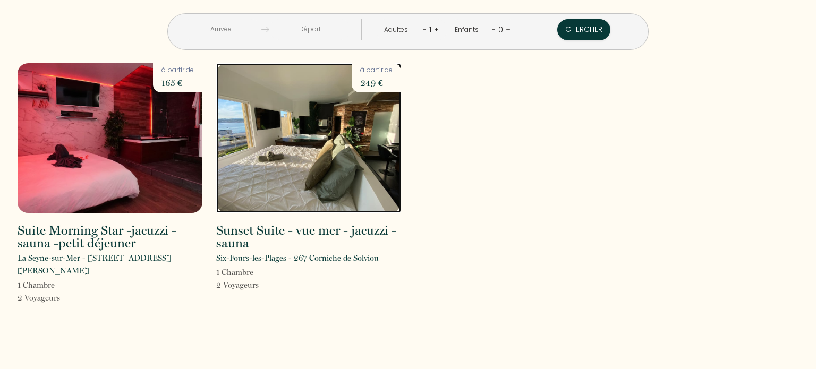
click at [306, 157] on img at bounding box center [308, 138] width 185 height 150
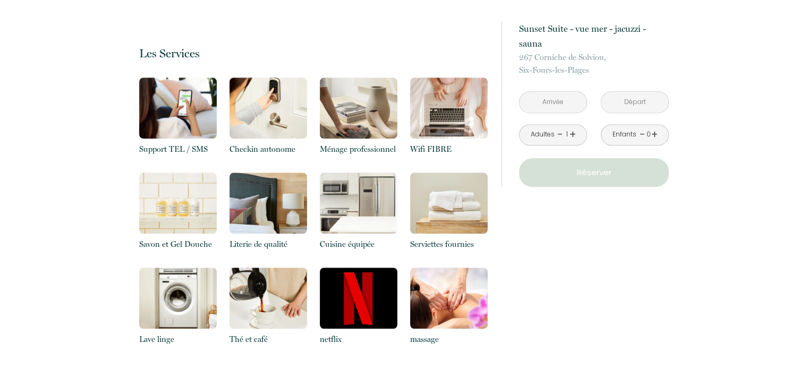
scroll to position [667, 0]
click at [374, 194] on img at bounding box center [359, 203] width 78 height 61
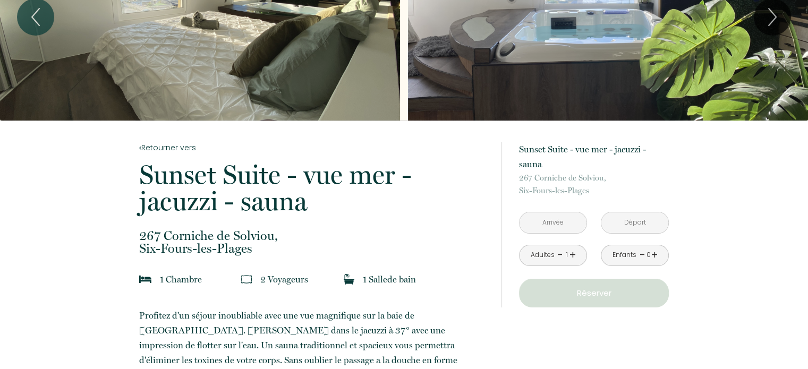
scroll to position [106, 0]
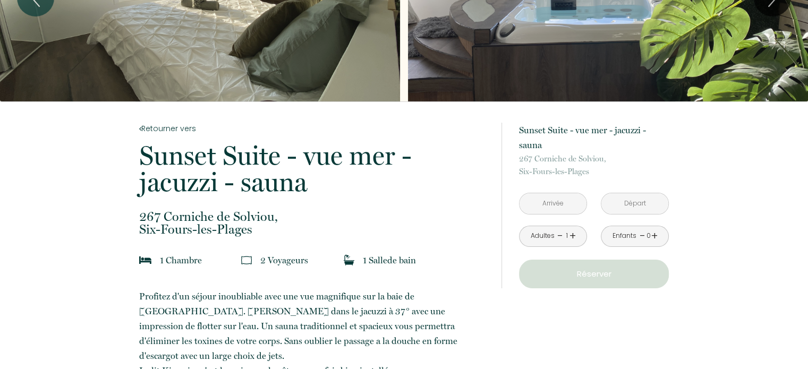
drag, startPoint x: 523, startPoint y: 157, endPoint x: 591, endPoint y: 167, distance: 69.3
click at [591, 167] on p "267 Corniche de Solviou, Six-[GEOGRAPHIC_DATA]" at bounding box center [594, 164] width 150 height 25
click at [605, 172] on p "267 Corniche de Solviou, Six-[GEOGRAPHIC_DATA]" at bounding box center [594, 164] width 150 height 25
drag, startPoint x: 599, startPoint y: 172, endPoint x: 518, endPoint y: 161, distance: 82.0
click at [518, 161] on div "à partir de 249 € [GEOGRAPHIC_DATA] - vue mer - jacuzzi - sauna 267 Corniche de…" at bounding box center [584, 206] width 167 height 166
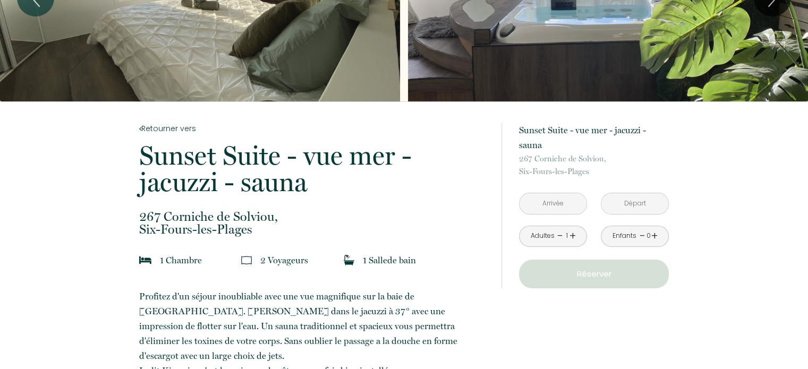
copy p "267 Corniche de Solviou, Six-[GEOGRAPHIC_DATA]"
